Goal: Task Accomplishment & Management: Complete application form

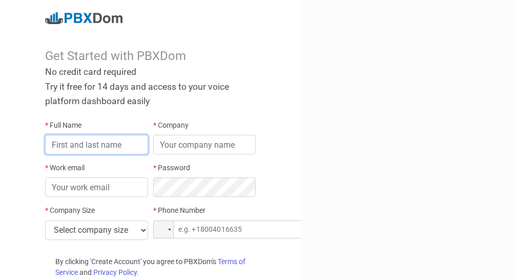
click at [115, 143] on input "text" at bounding box center [96, 144] width 102 height 19
type input "[PERSON_NAME]"
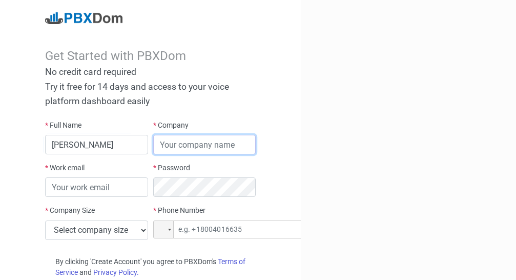
type input "nsh"
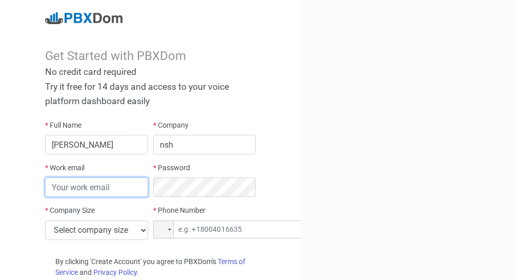
type input "[EMAIL_ADDRESS][DOMAIN_NAME]"
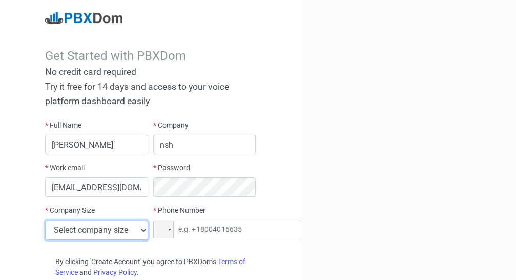
click at [126, 227] on select "Select company size 1 - 9 employees 10 - 49 employees 50 - 199 employees 200 - …" at bounding box center [96, 229] width 102 height 19
select select "2"
click at [45, 220] on select "Select company size 1 - 9 employees 10 - 49 employees 50 - 199 employees 200 - …" at bounding box center [96, 229] width 102 height 19
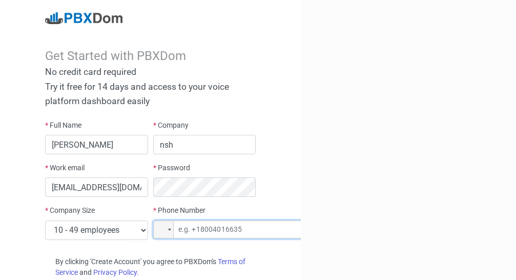
click at [216, 230] on input "tel" at bounding box center [230, 229] width 154 height 18
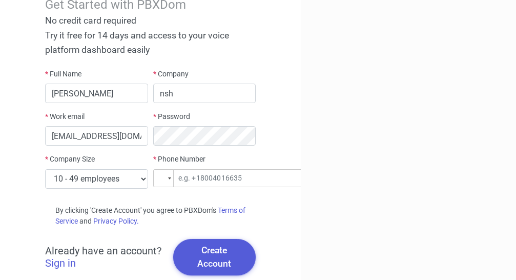
click at [168, 181] on div at bounding box center [163, 178] width 19 height 17
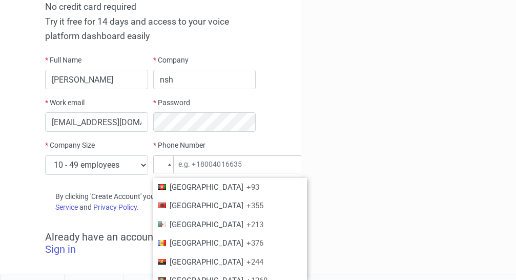
scroll to position [968, 0]
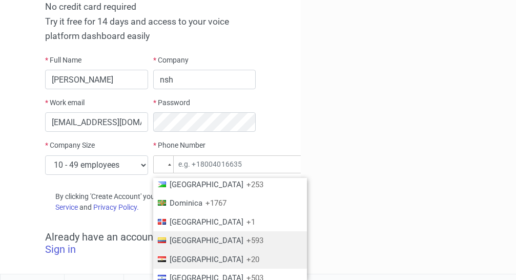
click at [246, 255] on span "+20" at bounding box center [252, 259] width 13 height 9
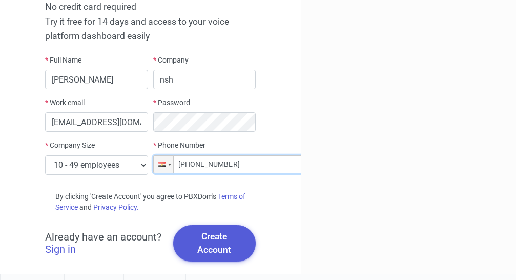
type input "[PHONE_NUMBER]"
click at [284, 209] on div "Get Started with PBXDom No credit card required Try it free for 14 days and acc…" at bounding box center [150, 104] width 301 height 339
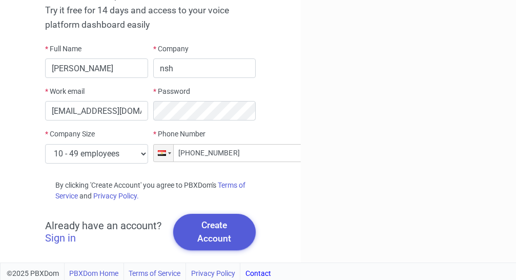
scroll to position [80, 0]
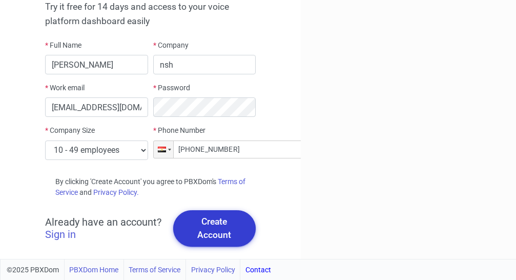
click at [218, 225] on button "Create Account" at bounding box center [214, 228] width 82 height 36
